Goal: Task Accomplishment & Management: Manage account settings

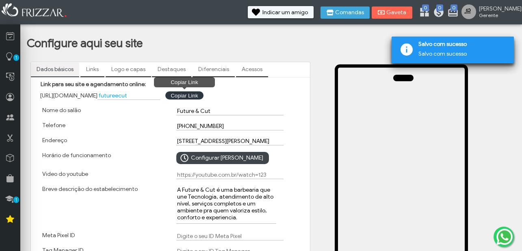
click at [199, 96] on button "Copiar Link Copiar Link" at bounding box center [184, 95] width 38 height 8
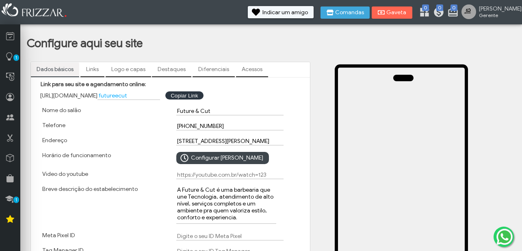
click at [167, 71] on link "Destaques" at bounding box center [171, 70] width 39 height 14
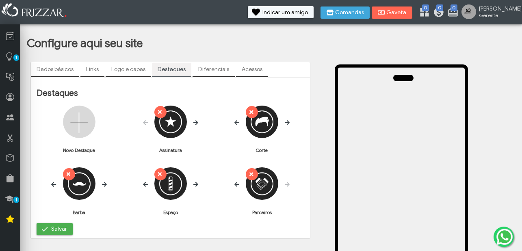
click at [128, 65] on link "Logo e capas" at bounding box center [128, 70] width 45 height 14
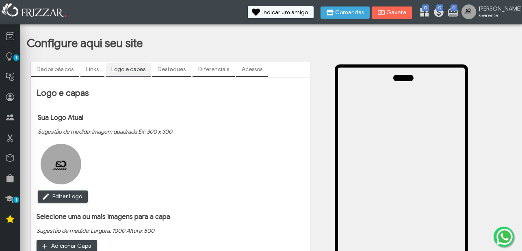
click at [210, 71] on link "Diferenciais" at bounding box center [214, 70] width 42 height 14
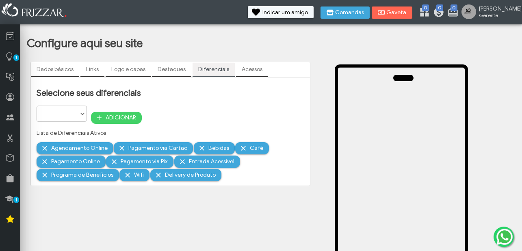
click at [256, 69] on link "Acessos" at bounding box center [252, 70] width 32 height 14
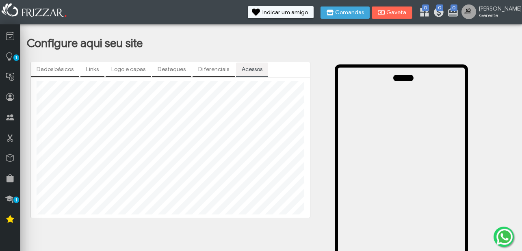
click at [94, 69] on link "Links" at bounding box center [92, 70] width 24 height 14
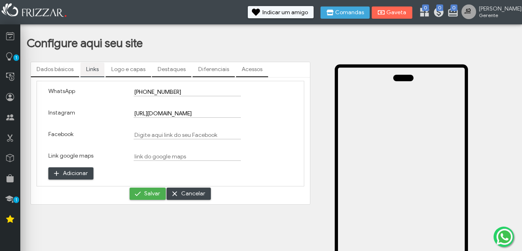
click at [212, 116] on input "https://www.instagram.com/futureecut/?utm_source=ig_web_button_share_sheet" at bounding box center [187, 113] width 107 height 9
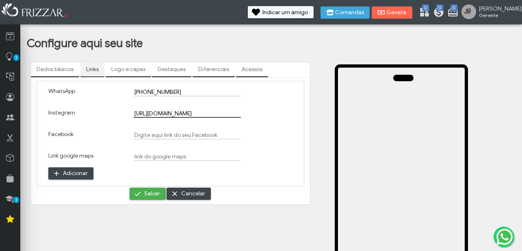
click at [236, 115] on div at bounding box center [255, 117] width 85 height 22
click at [234, 114] on div at bounding box center [255, 117] width 85 height 22
click at [236, 113] on div at bounding box center [255, 117] width 85 height 22
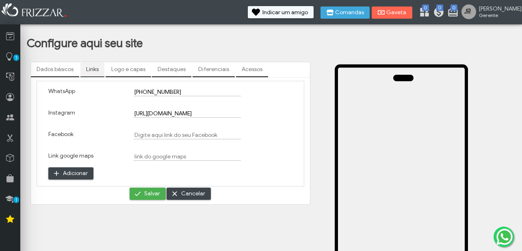
drag, startPoint x: 236, startPoint y: 113, endPoint x: 266, endPoint y: 113, distance: 29.7
click at [266, 113] on div at bounding box center [255, 117] width 85 height 22
click at [231, 111] on div at bounding box center [255, 117] width 85 height 22
click at [225, 113] on div at bounding box center [255, 117] width 85 height 22
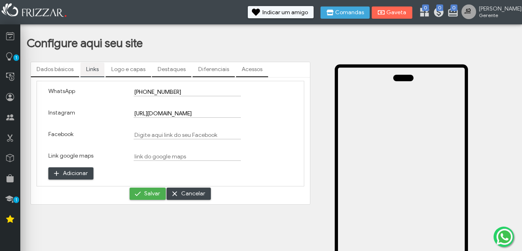
click at [215, 113] on div at bounding box center [255, 117] width 85 height 22
click at [208, 112] on input "https://www.instagram.com/futureecut/?utm_source=ig_web_button_share_sheet" at bounding box center [187, 113] width 107 height 9
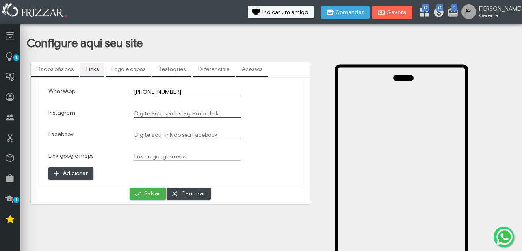
click at [156, 111] on input "Instagram" at bounding box center [187, 113] width 107 height 9
paste input "[URL][DOMAIN_NAME]"
click at [146, 195] on span "Salvar" at bounding box center [152, 194] width 16 height 12
click at [145, 193] on span "Salvar" at bounding box center [152, 194] width 16 height 12
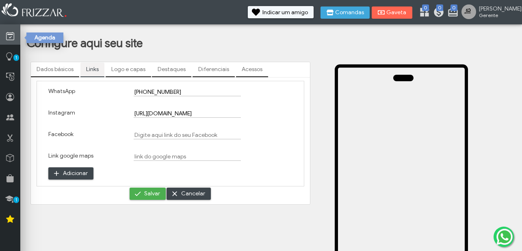
click at [12, 36] on icon at bounding box center [10, 36] width 8 height 10
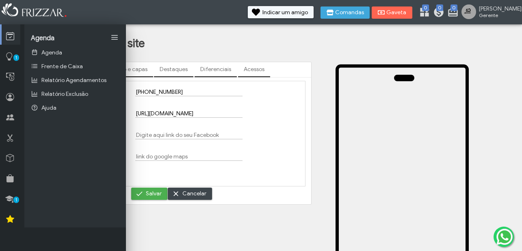
click at [287, 100] on div at bounding box center [256, 95] width 85 height 22
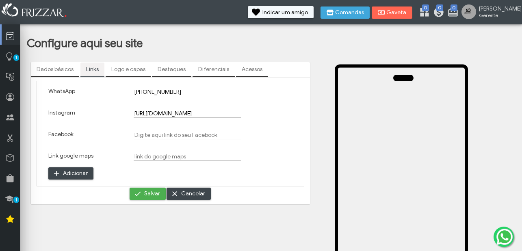
click at [61, 71] on link "Dados básicos" at bounding box center [55, 70] width 48 height 14
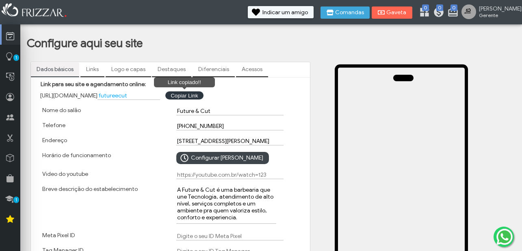
click at [199, 97] on button "Link copiado!! Copiar Link" at bounding box center [184, 95] width 38 height 8
click at [89, 70] on link "Links" at bounding box center [92, 70] width 24 height 14
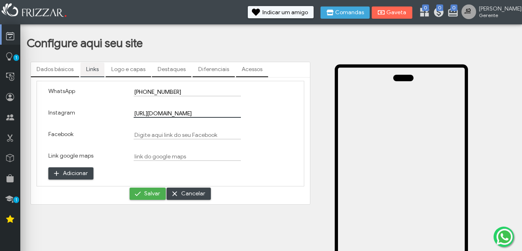
click at [164, 111] on input "[URL][DOMAIN_NAME]" at bounding box center [187, 113] width 107 height 9
click at [164, 116] on input "[URL][DOMAIN_NAME]" at bounding box center [187, 113] width 107 height 9
click at [225, 112] on div at bounding box center [255, 117] width 85 height 22
click at [233, 114] on div at bounding box center [255, 117] width 85 height 22
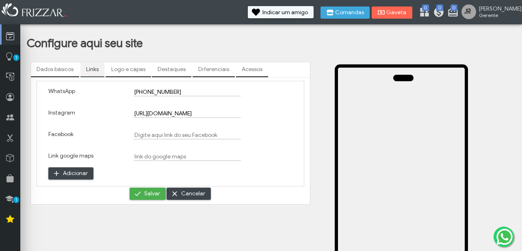
click at [235, 113] on div at bounding box center [255, 117] width 85 height 22
click at [236, 114] on div at bounding box center [255, 117] width 85 height 22
click at [230, 113] on div at bounding box center [255, 117] width 85 height 22
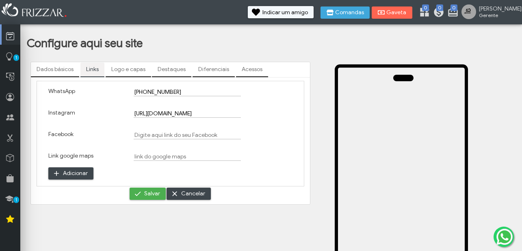
click at [230, 113] on div at bounding box center [255, 117] width 85 height 22
click at [206, 113] on input "[URL][DOMAIN_NAME]" at bounding box center [187, 113] width 107 height 9
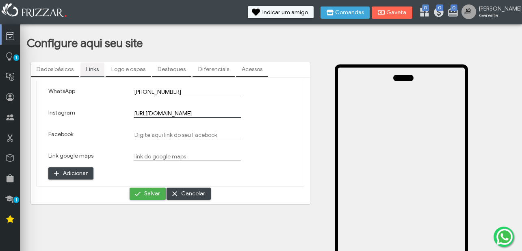
click at [189, 115] on input "[URL][DOMAIN_NAME]" at bounding box center [187, 113] width 107 height 9
click at [190, 115] on input "[URL][DOMAIN_NAME]" at bounding box center [187, 113] width 107 height 9
type input "https://www.instagram.com/futureecut"
click at [153, 194] on span "Salvar" at bounding box center [152, 194] width 16 height 12
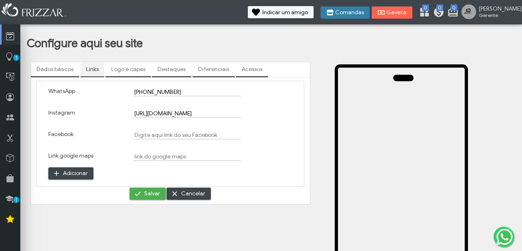
click at [364, 13] on span "Comandas" at bounding box center [349, 13] width 29 height 6
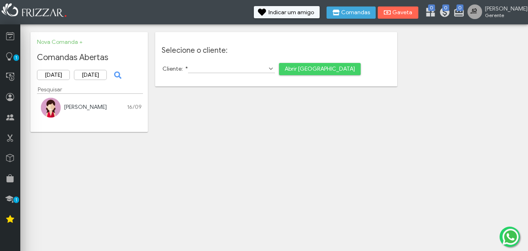
click at [86, 108] on div "Clayton 16/09" at bounding box center [91, 107] width 101 height 7
click at [413, 13] on span "Gaveta" at bounding box center [402, 13] width 20 height 6
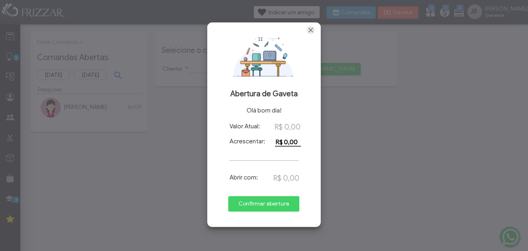
click at [311, 30] on span "Fechar" at bounding box center [311, 30] width 8 height 8
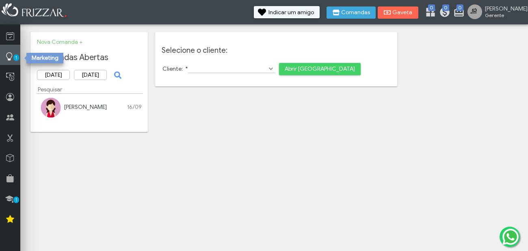
click at [14, 58] on span "1" at bounding box center [16, 57] width 6 height 6
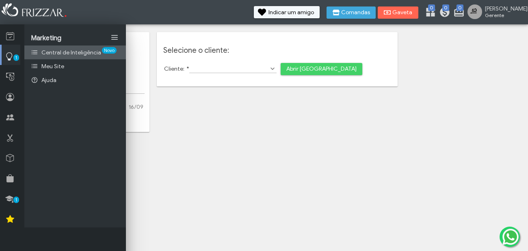
click at [49, 55] on span "Central de Inteligência" at bounding box center [71, 52] width 60 height 7
